Goal: Transaction & Acquisition: Purchase product/service

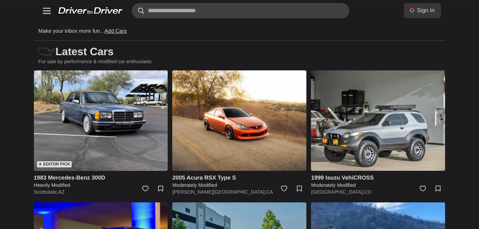
click at [248, 6] on input "text" at bounding box center [240, 10] width 217 height 15
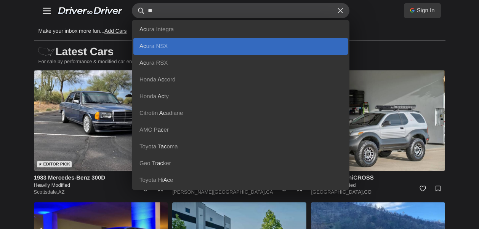
type input "**"
click at [154, 46] on span "Ac ura" at bounding box center [146, 46] width 15 height 6
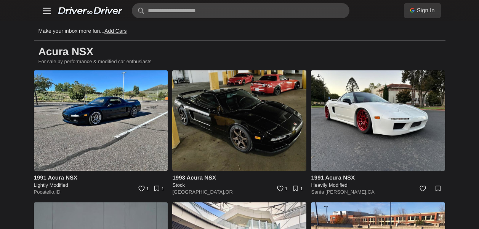
click at [227, 107] on img at bounding box center [239, 120] width 134 height 101
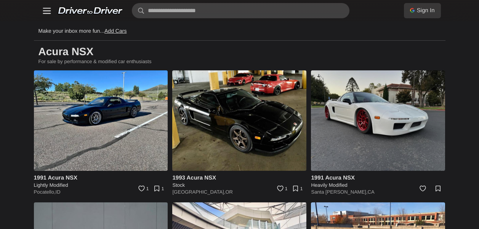
click at [357, 128] on img at bounding box center [378, 120] width 134 height 101
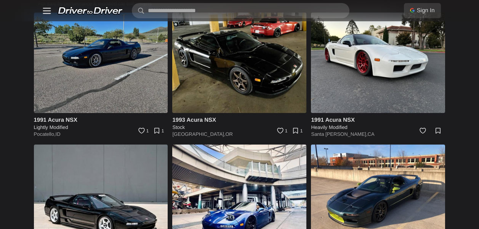
scroll to position [114, 0]
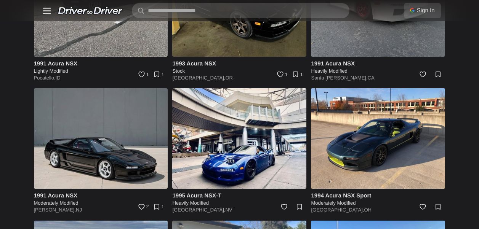
click at [103, 145] on img at bounding box center [101, 138] width 134 height 101
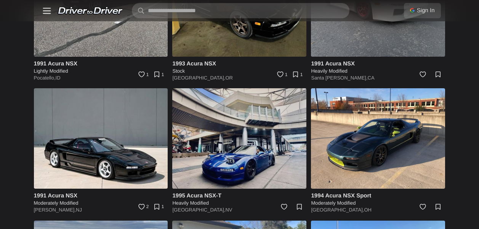
click at [257, 146] on img at bounding box center [239, 138] width 134 height 101
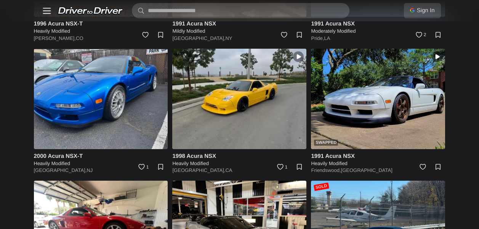
scroll to position [316, 0]
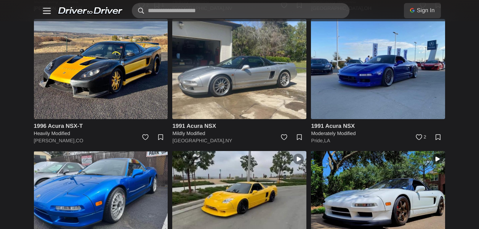
click at [217, 9] on input "text" at bounding box center [240, 10] width 217 height 15
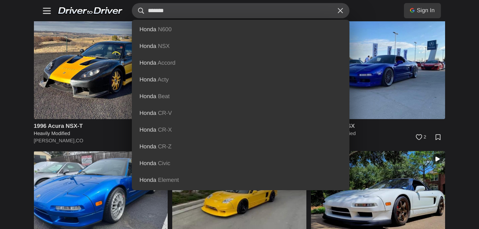
type input "*******"
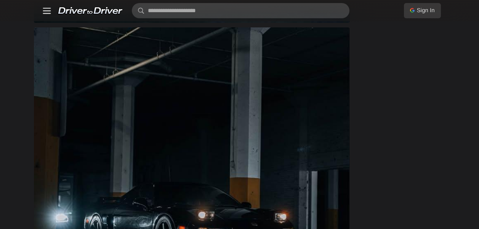
scroll to position [799, 0]
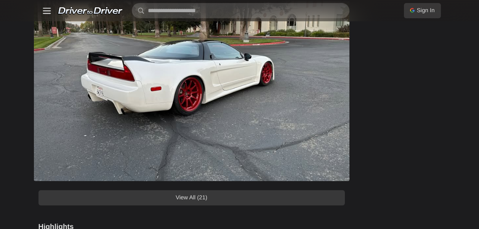
scroll to position [685, 0]
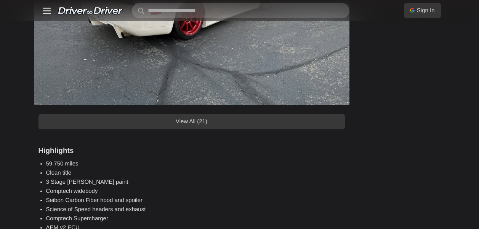
click at [237, 124] on link "View All (21)" at bounding box center [191, 121] width 306 height 15
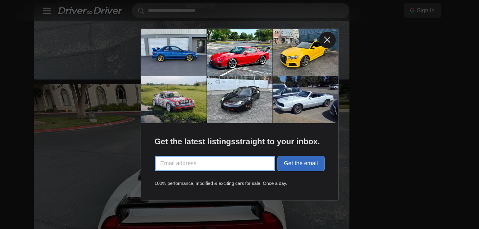
scroll to position [1028, 0]
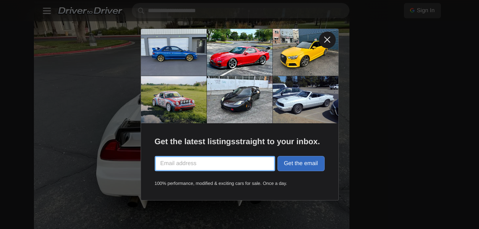
click at [324, 41] on link at bounding box center [327, 40] width 17 height 17
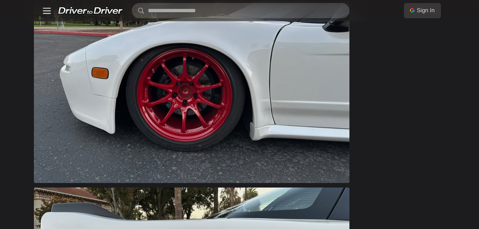
scroll to position [3122, 0]
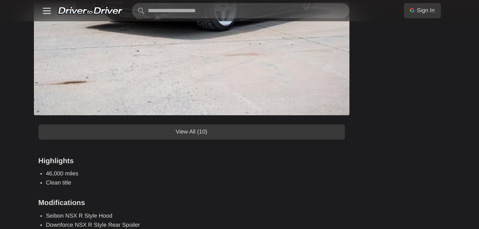
scroll to position [914, 0]
click at [222, 132] on link "View All (10)" at bounding box center [191, 131] width 306 height 15
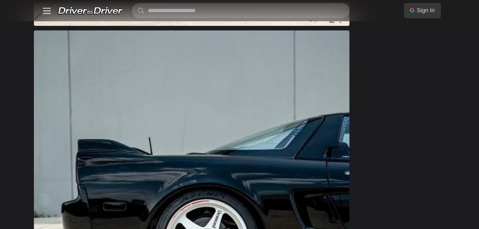
scroll to position [2398, 0]
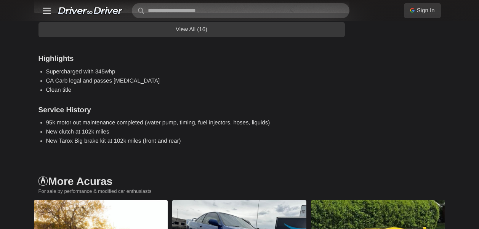
scroll to position [990, 0]
